Goal: Task Accomplishment & Management: Manage account settings

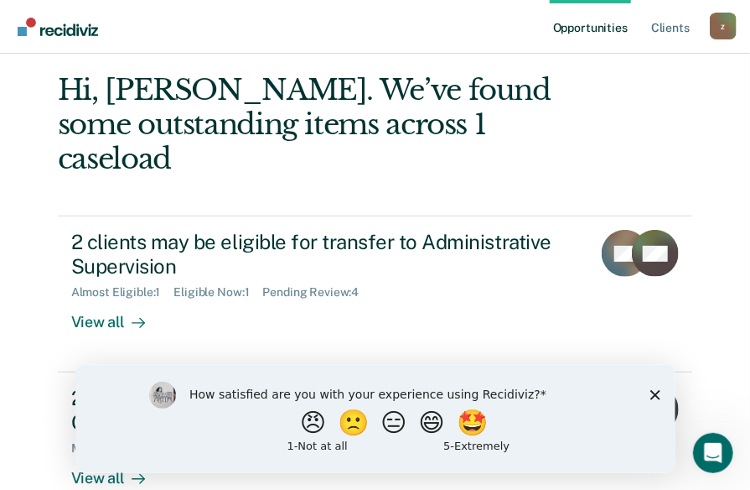
scroll to position [71, 0]
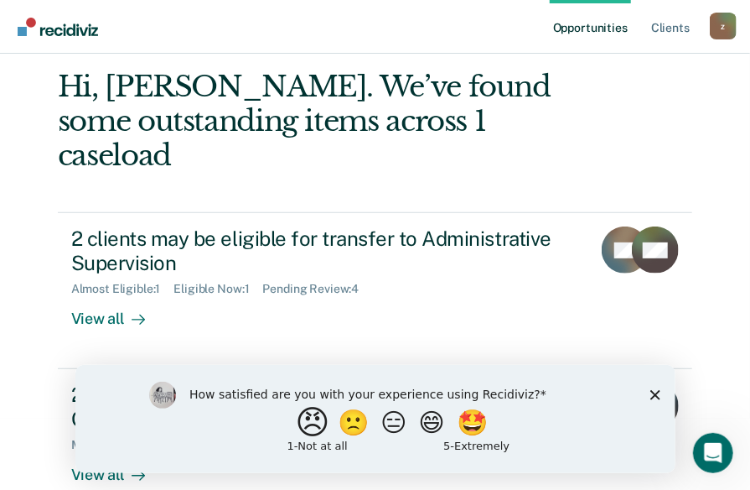
click at [300, 428] on button "😠" at bounding box center [313, 422] width 39 height 34
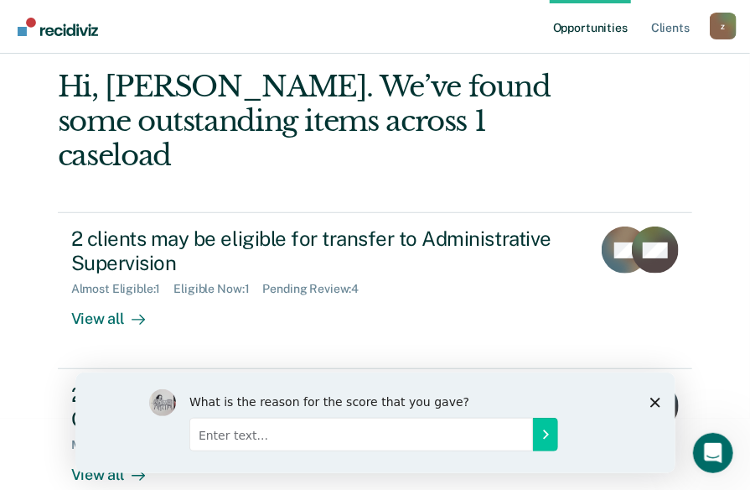
click at [392, 442] on input "Enter text..." at bounding box center [361, 434] width 344 height 34
type input "not a good program"
click at [540, 437] on icon "Submit your response" at bounding box center [544, 433] width 13 height 13
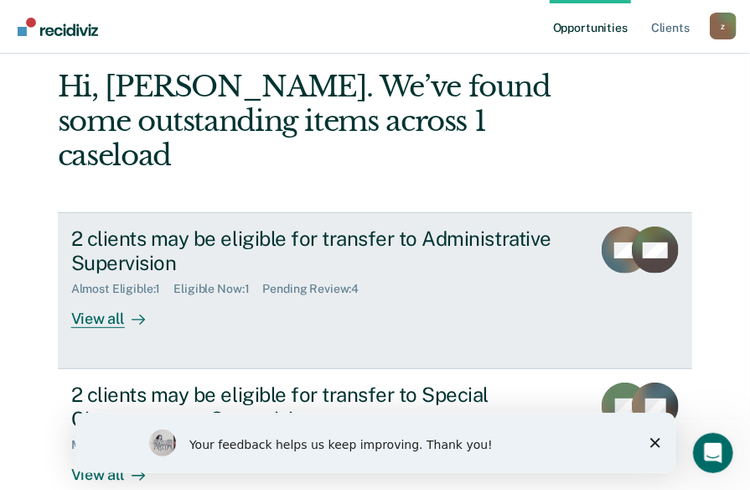
click at [258, 226] on div "2 clients may be eligible for transfer to Administrative Supervision" at bounding box center [325, 250] width 508 height 49
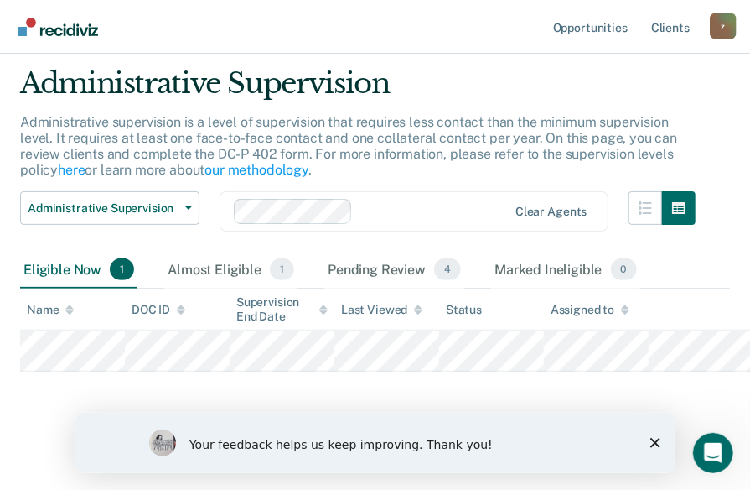
scroll to position [51, 0]
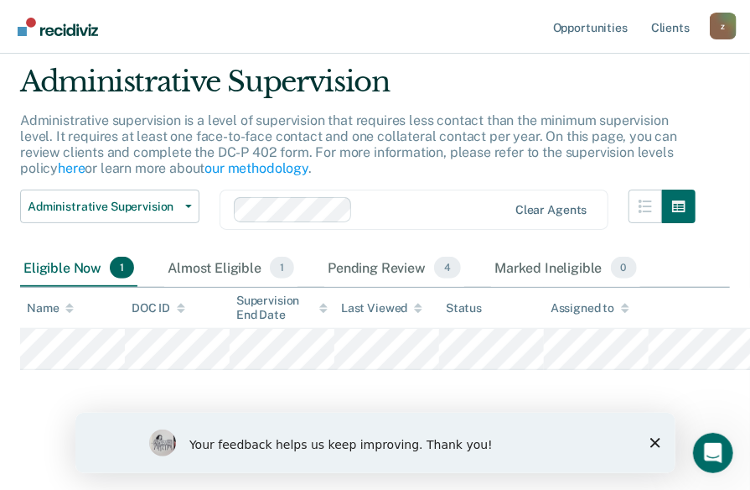
click at [650, 439] on icon "Close survey" at bounding box center [655, 442] width 10 height 10
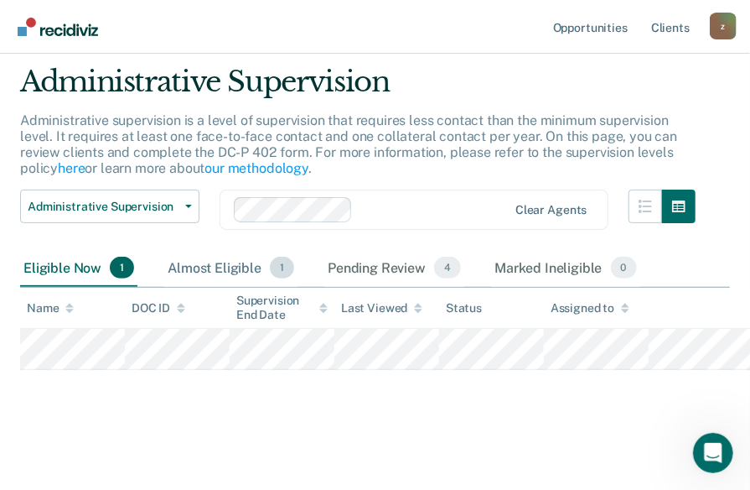
click at [236, 262] on div "Almost Eligible 1" at bounding box center [230, 268] width 133 height 37
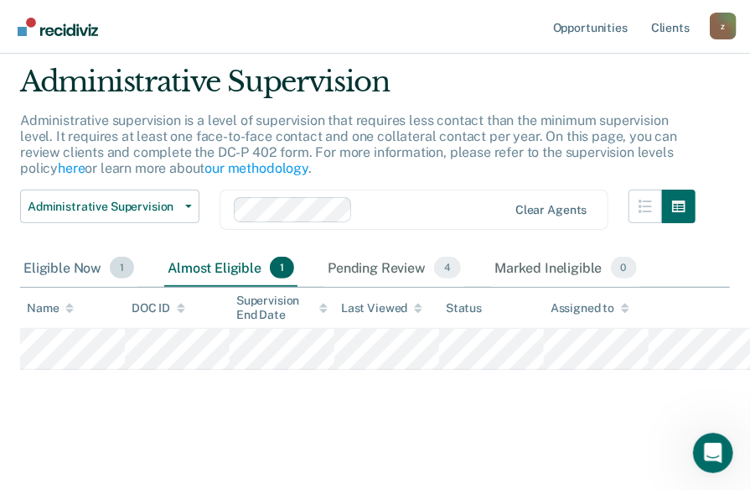
click at [54, 268] on div "Eligible Now 1" at bounding box center [78, 268] width 117 height 37
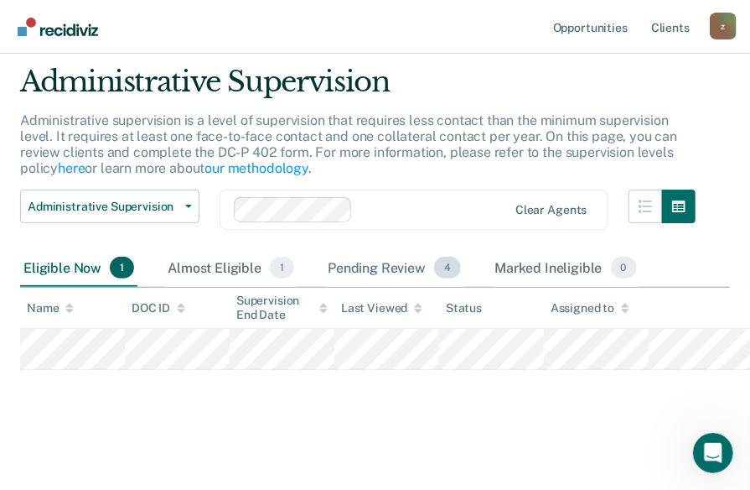
click at [382, 273] on div "Pending Review 4" at bounding box center [394, 268] width 140 height 37
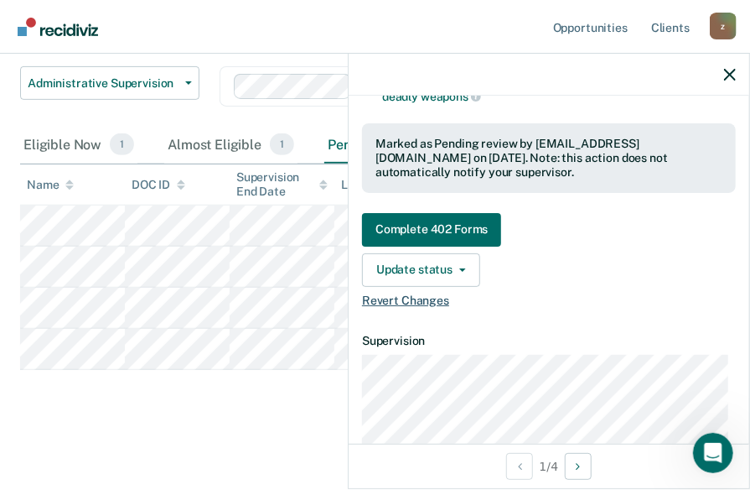
scroll to position [447, 0]
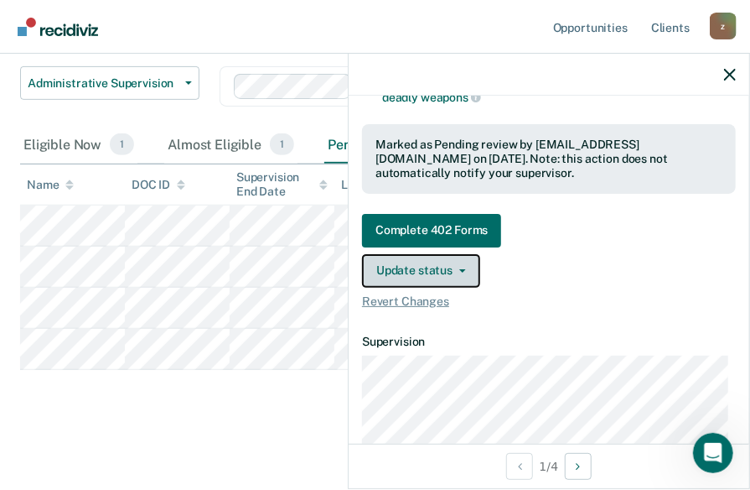
click at [384, 261] on button "Update status" at bounding box center [421, 271] width 118 height 34
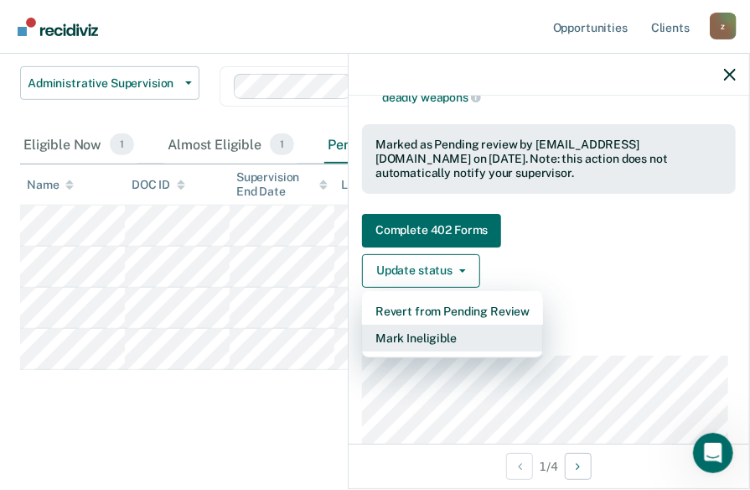
click at [425, 329] on button "Mark Ineligible" at bounding box center [452, 337] width 181 height 27
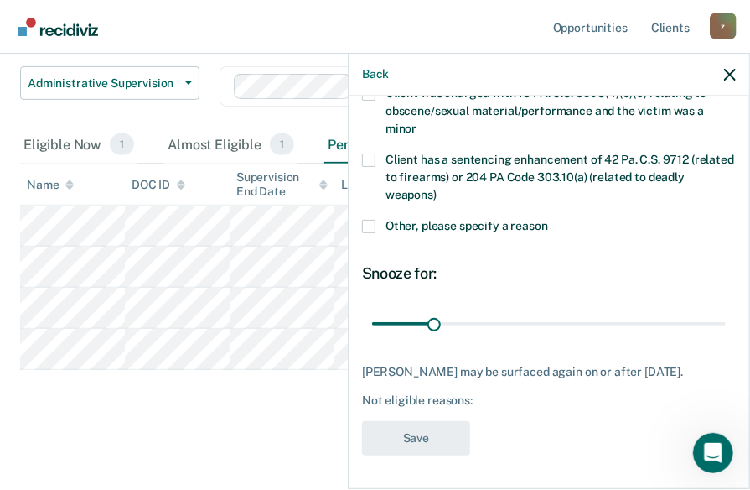
scroll to position [487, 0]
click at [726, 73] on icon "button" at bounding box center [730, 75] width 12 height 12
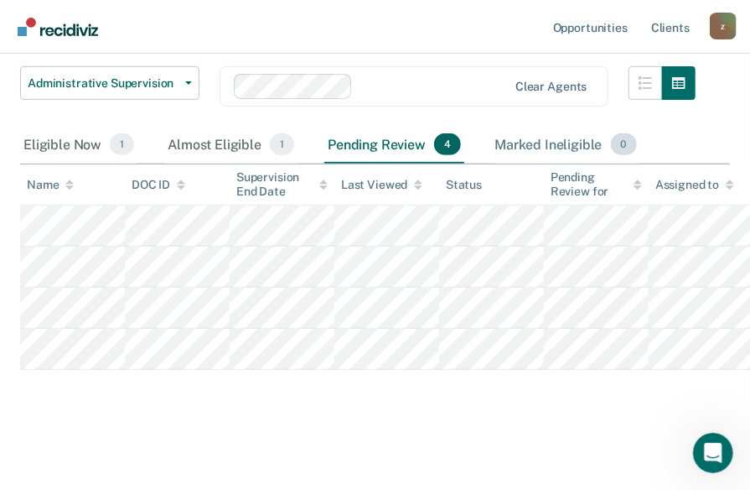
click at [564, 149] on div "Marked Ineligible 0" at bounding box center [565, 145] width 149 height 37
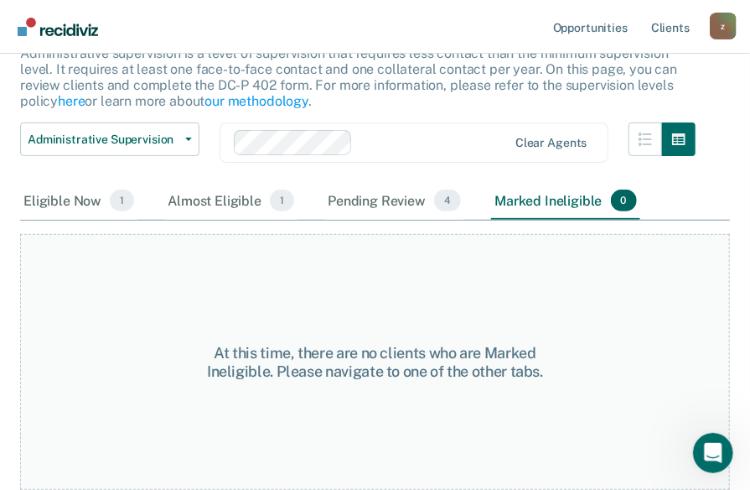
scroll to position [117, 0]
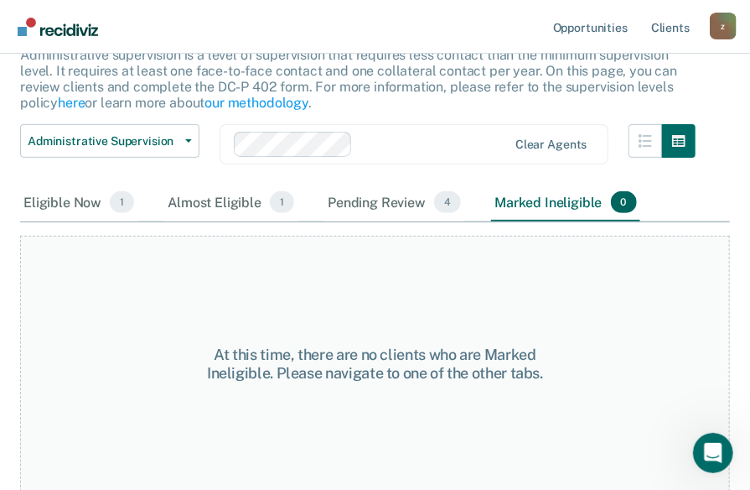
drag, startPoint x: 379, startPoint y: 201, endPoint x: 296, endPoint y: 201, distance: 83.0
click at [377, 201] on div "Pending Review 4" at bounding box center [394, 202] width 140 height 37
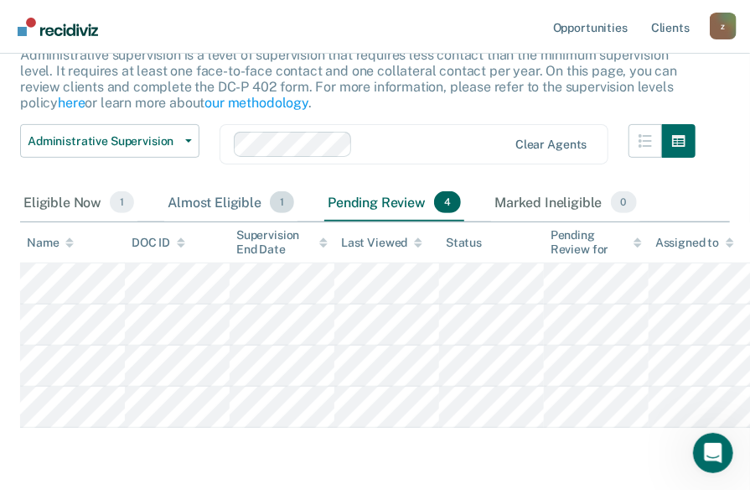
click at [198, 206] on div "Almost Eligible 1" at bounding box center [230, 202] width 133 height 37
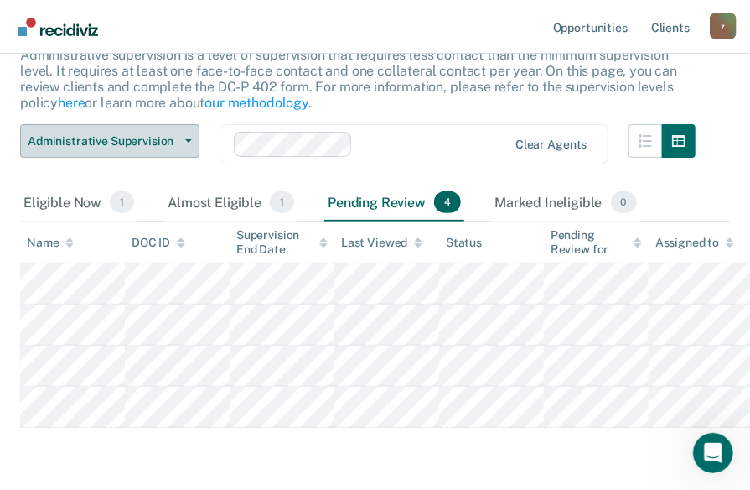
scroll to position [51, 0]
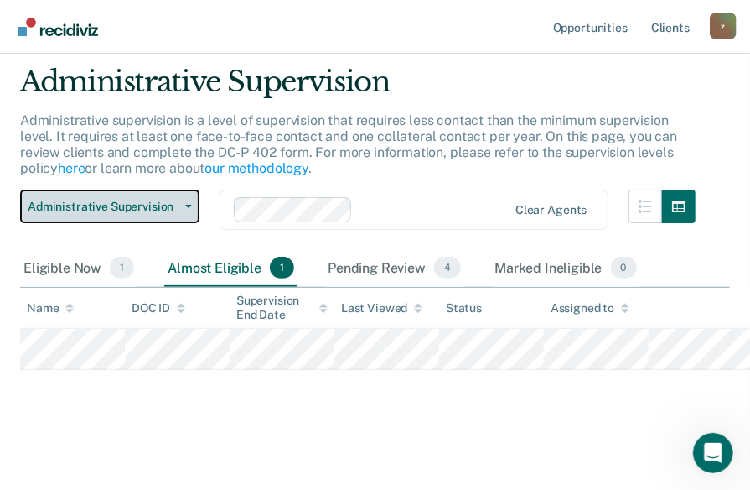
click at [138, 205] on span "Administrative Supervision" at bounding box center [103, 207] width 151 height 14
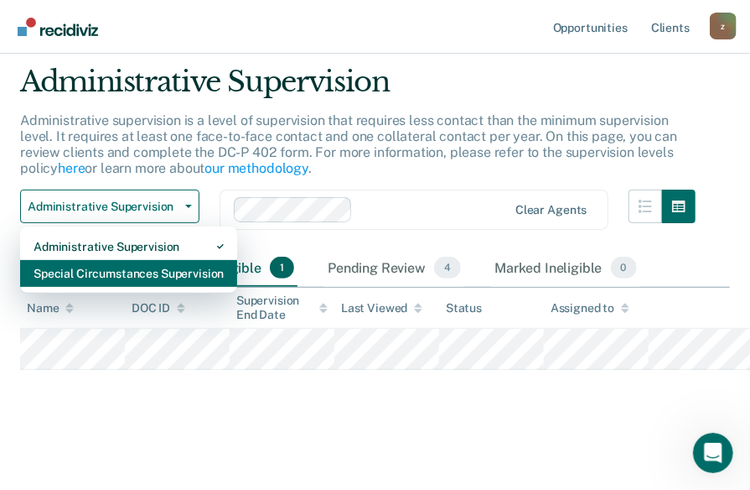
click at [179, 275] on div "Special Circumstances Supervision" at bounding box center [129, 273] width 190 height 27
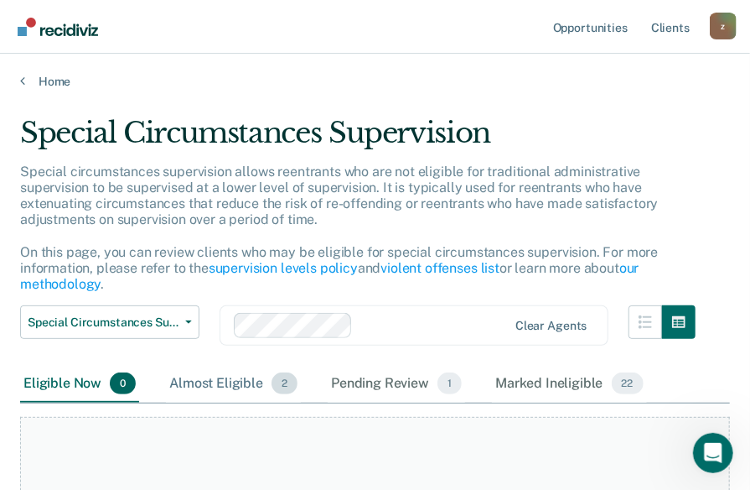
click at [221, 386] on div "Almost Eligible 2" at bounding box center [233, 384] width 135 height 37
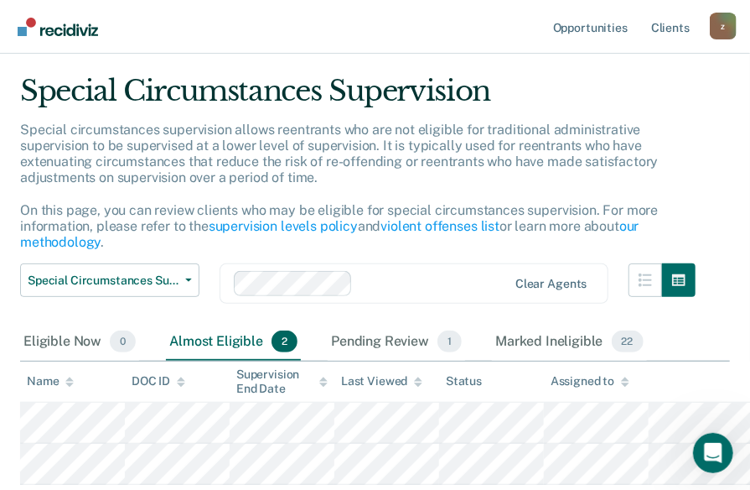
scroll to position [157, 0]
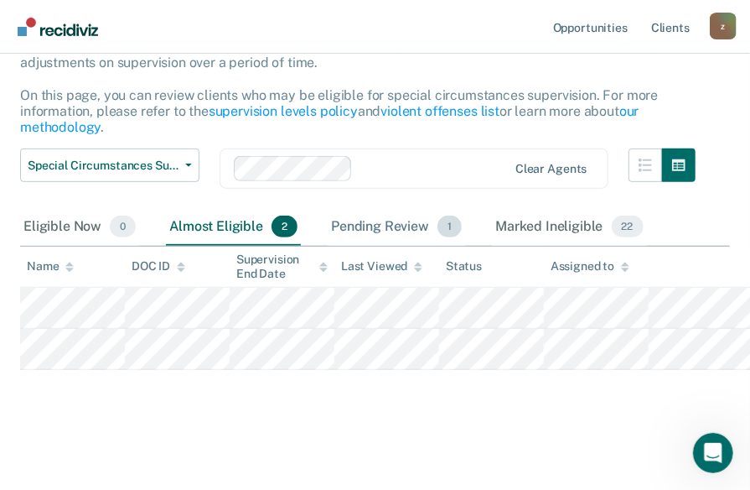
click at [386, 233] on div "Pending Review 1" at bounding box center [397, 227] width 138 height 37
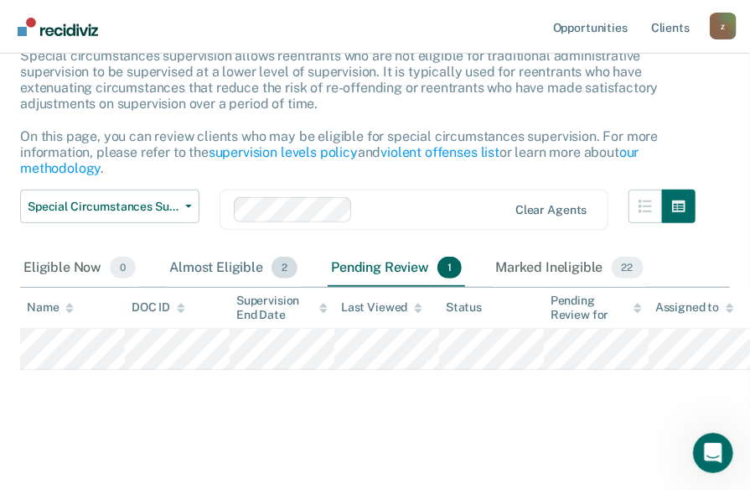
click at [243, 265] on div "Almost Eligible 2" at bounding box center [233, 268] width 135 height 37
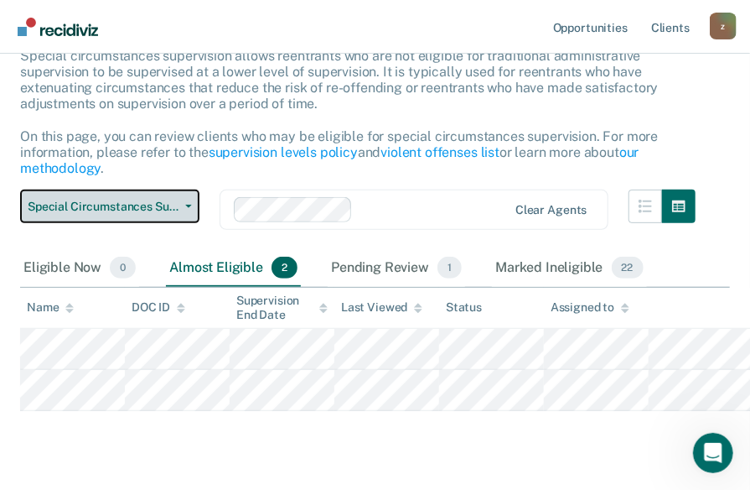
click at [116, 205] on span "Special Circumstances Supervision" at bounding box center [103, 207] width 151 height 14
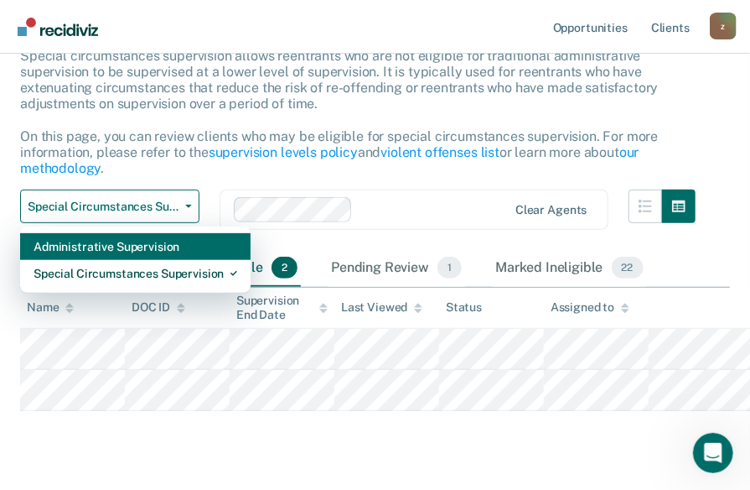
click at [112, 242] on div "Administrative Supervision" at bounding box center [136, 246] width 204 height 27
